Goal: Information Seeking & Learning: Learn about a topic

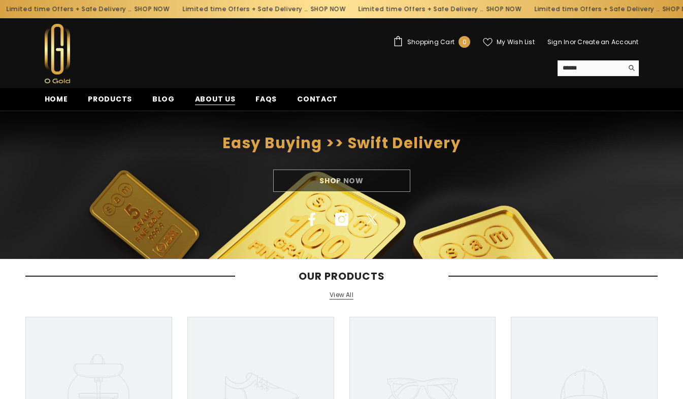
click at [211, 96] on span "About us" at bounding box center [215, 99] width 41 height 11
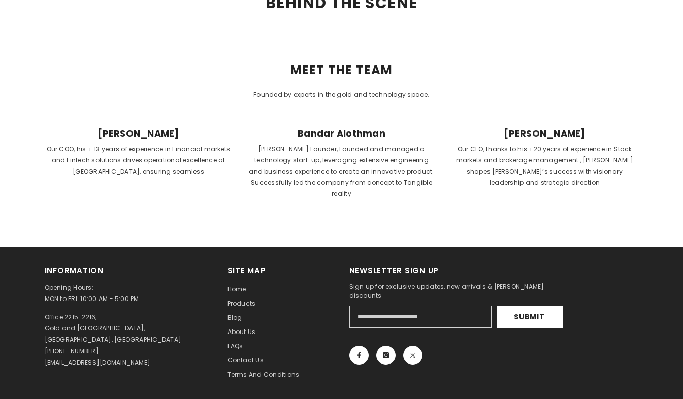
scroll to position [366, 0]
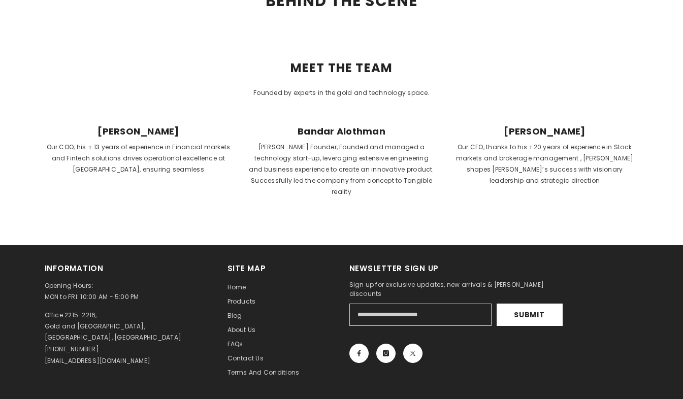
click at [515, 127] on span "[PERSON_NAME]" at bounding box center [545, 131] width 187 height 11
click at [555, 135] on span "[PERSON_NAME]" at bounding box center [545, 131] width 187 height 11
drag, startPoint x: 499, startPoint y: 130, endPoint x: 600, endPoint y: 118, distance: 101.8
click at [600, 118] on div "MEET THE TEAM Founded by experts in the gold and technology space. [PERSON_NAME…" at bounding box center [342, 133] width 594 height 143
